Goal: Navigation & Orientation: Find specific page/section

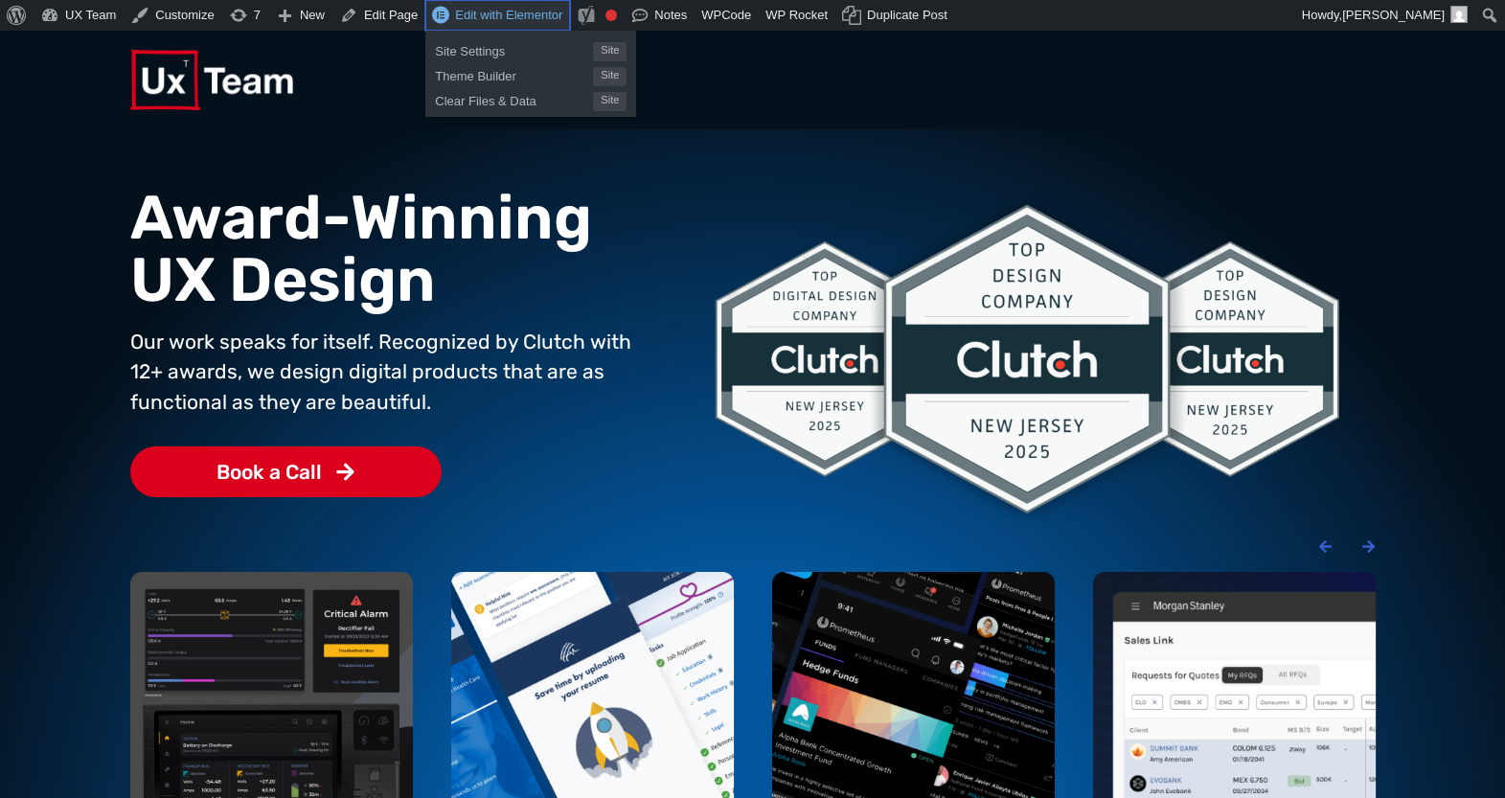
click at [535, 16] on span "Edit with Elementor" at bounding box center [508, 15] width 107 height 14
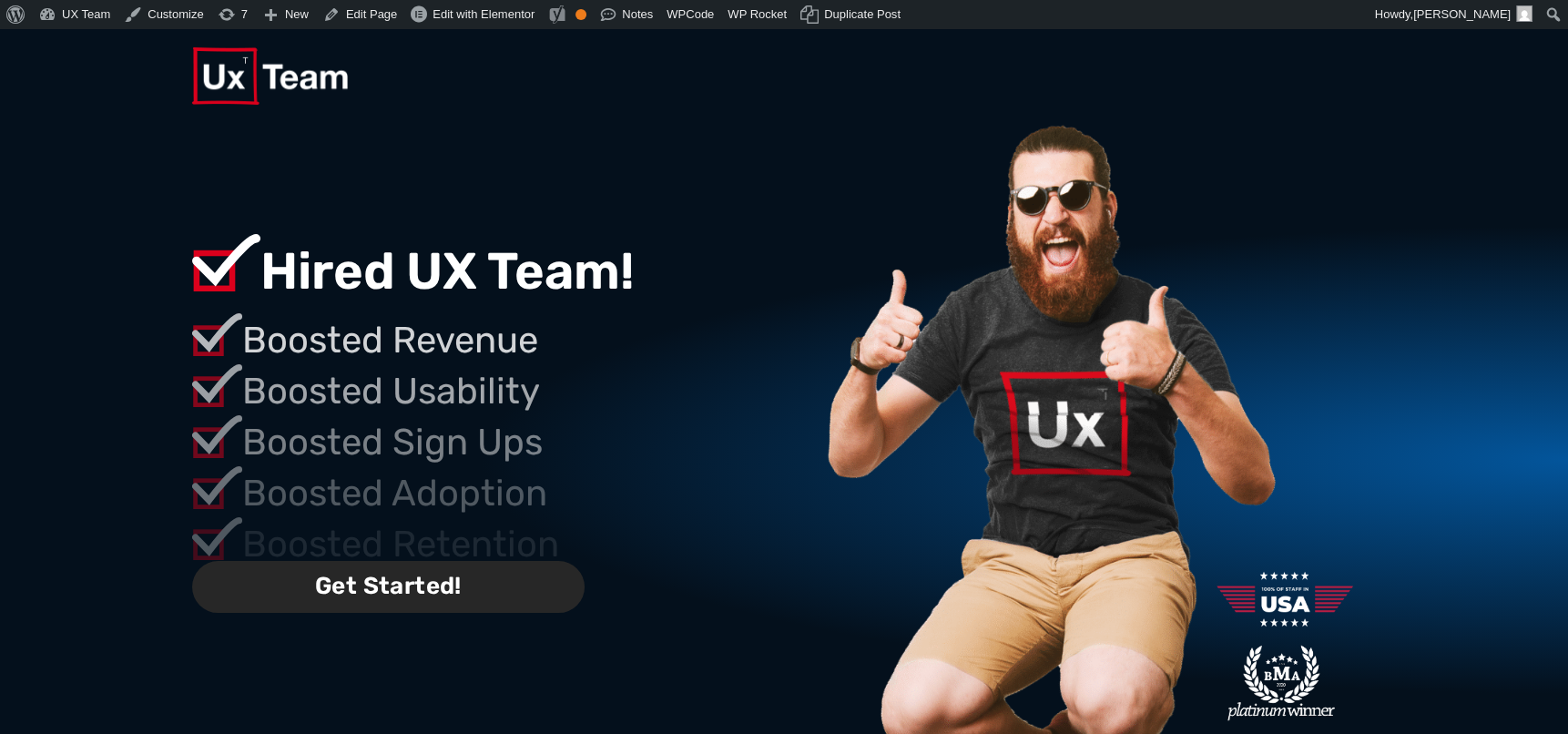
click at [396, 584] on span "Get Started!" at bounding box center [388, 587] width 392 height 52
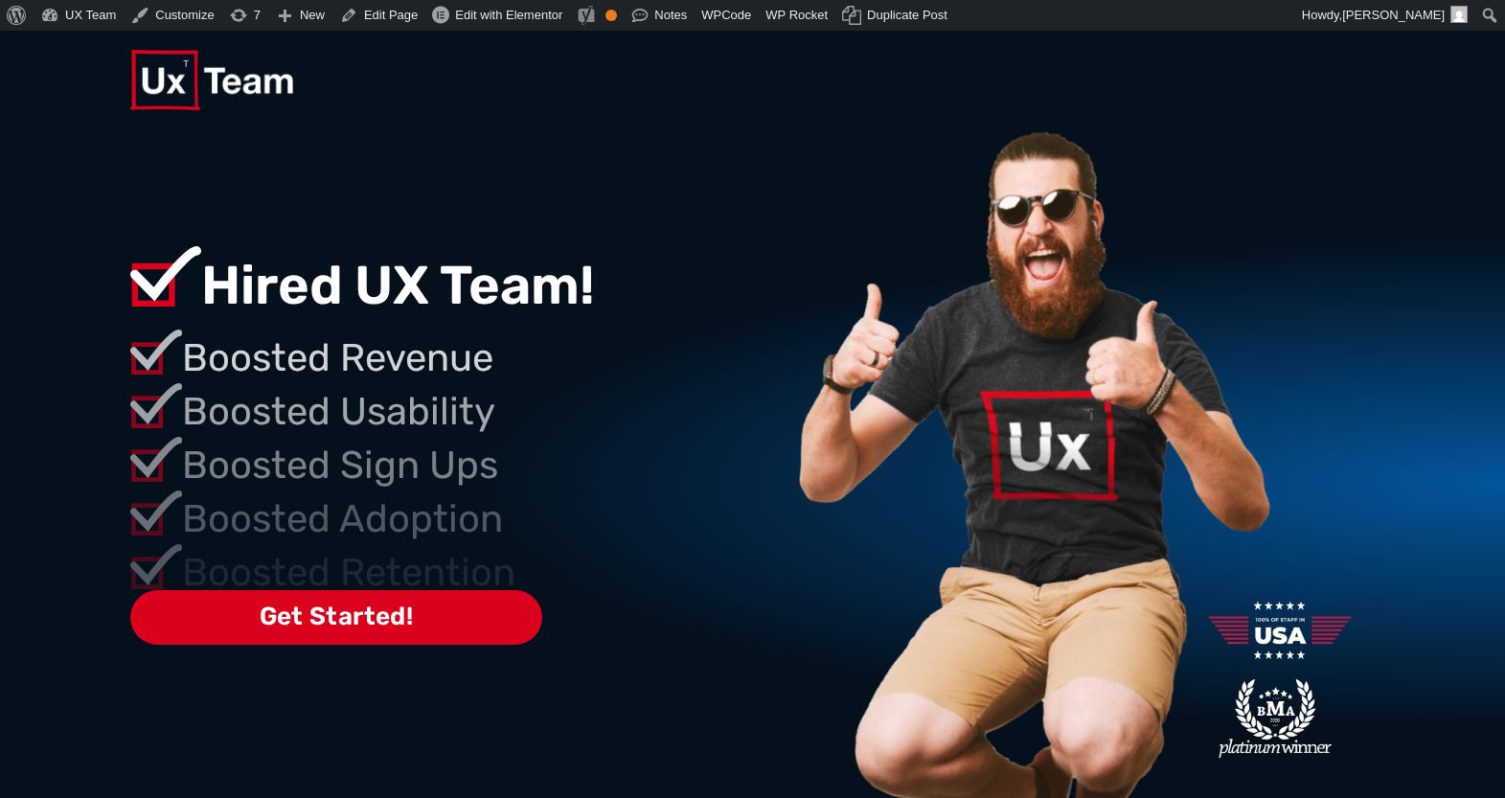
click at [854, 408] on img at bounding box center [1032, 524] width 486 height 791
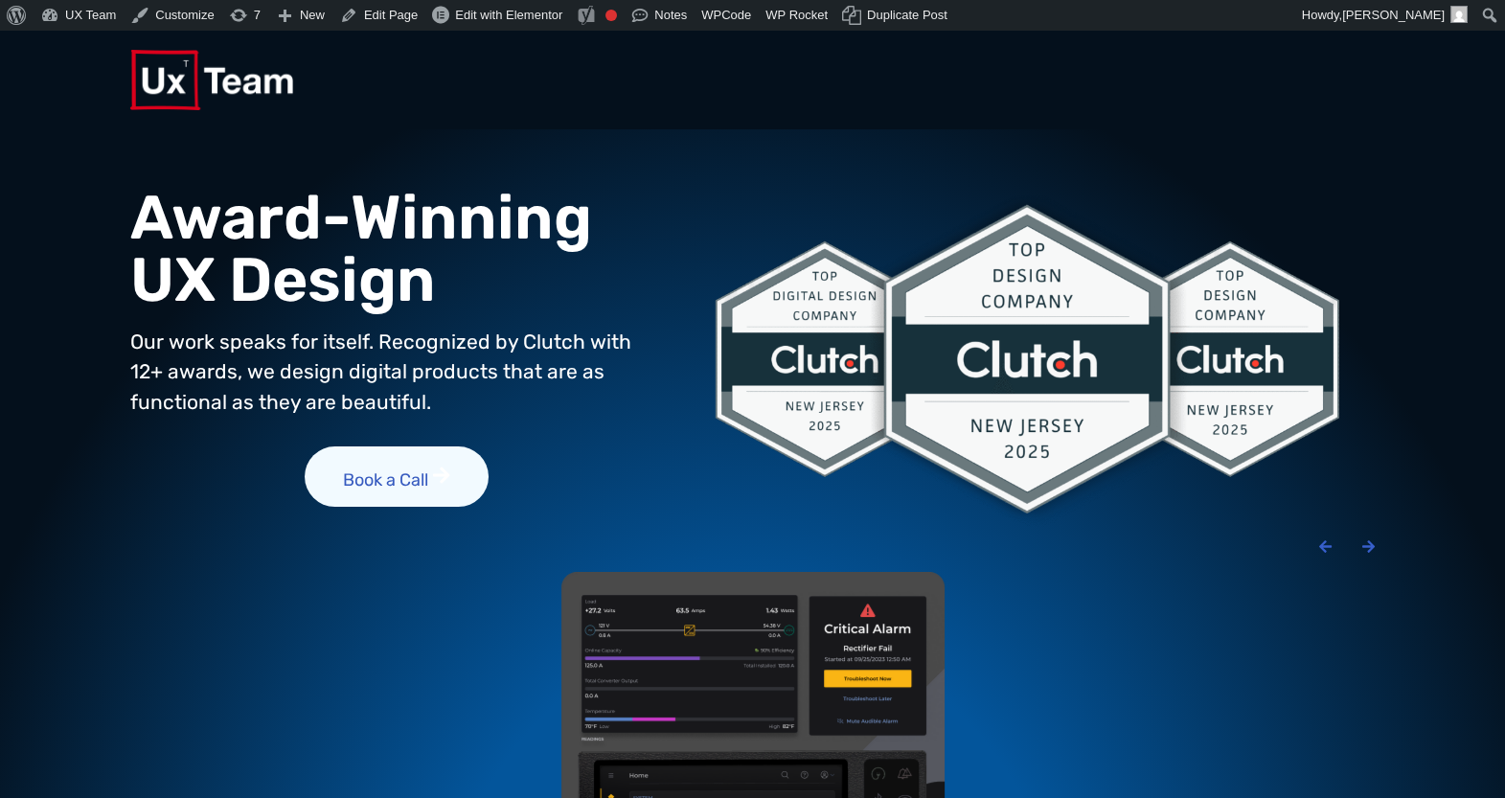
click at [455, 367] on p "Our work speaks for itself. Recognized by Clutch with 12+ awards, we design dig…" at bounding box center [397, 372] width 534 height 91
click at [385, 476] on span "Book a Call" at bounding box center [397, 476] width 184 height 61
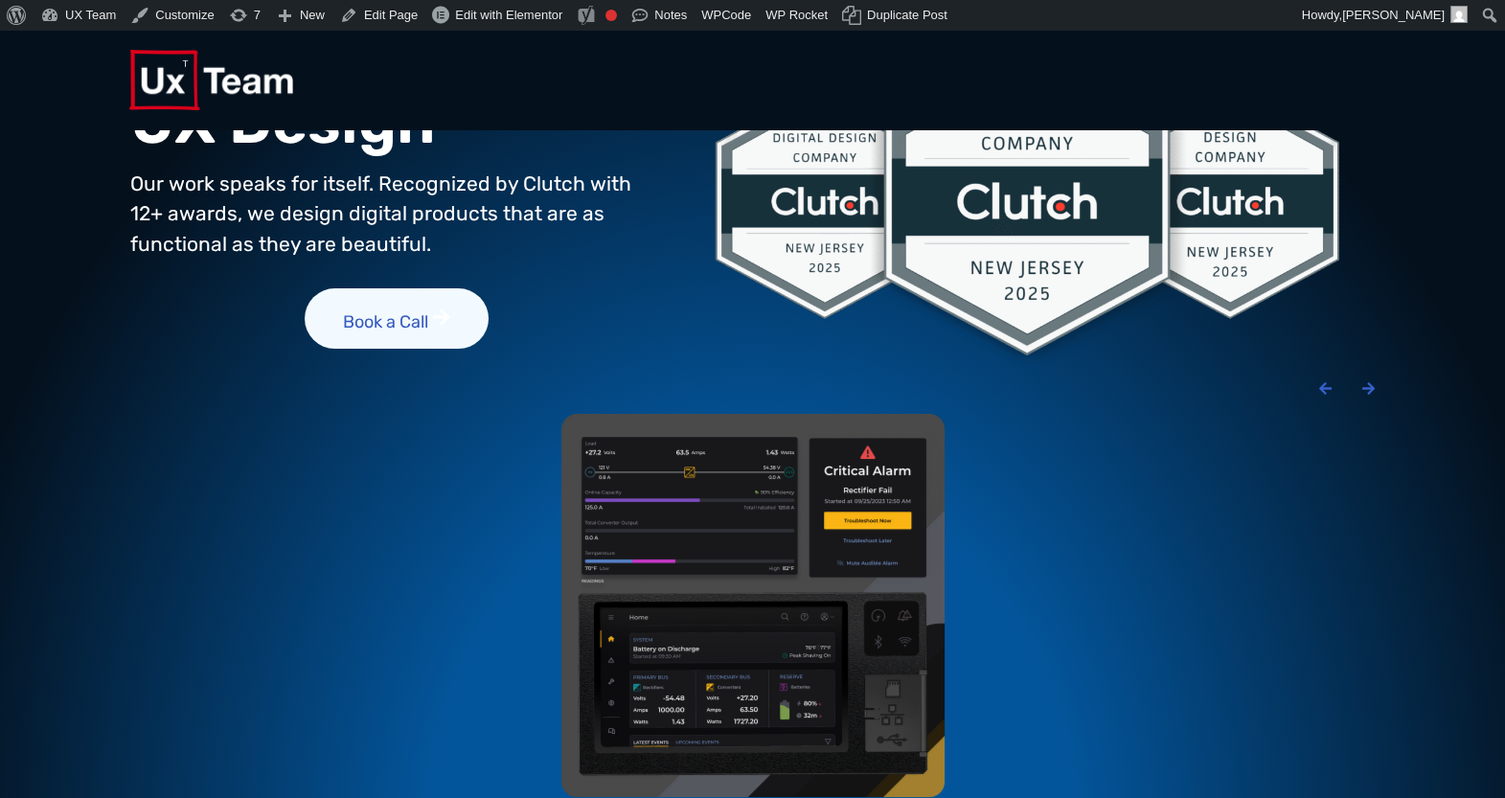
scroll to position [162, 0]
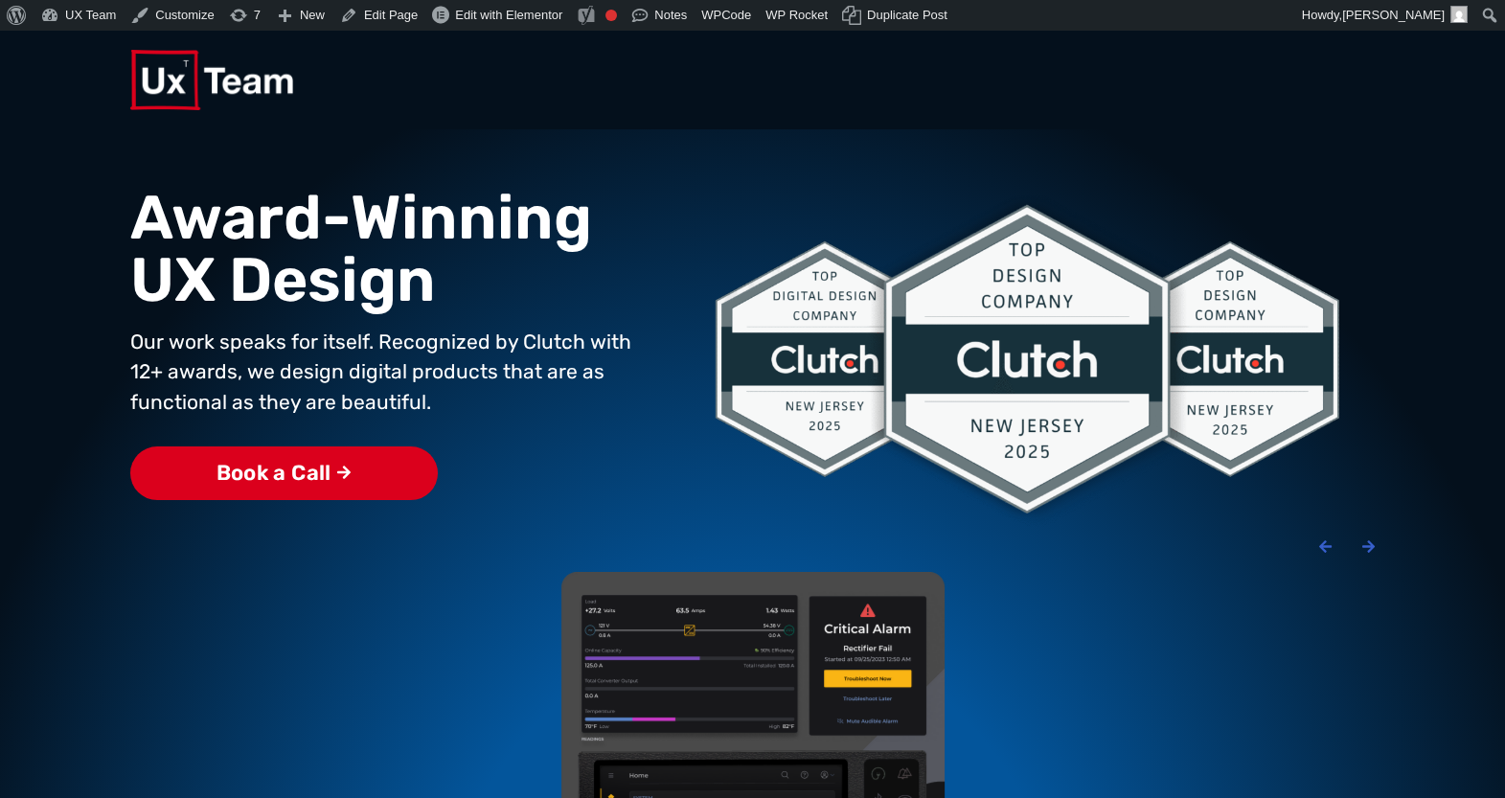
click at [943, 171] on div "Book a Call" at bounding box center [741, 180] width 1245 height 103
